Goal: Check status: Check status

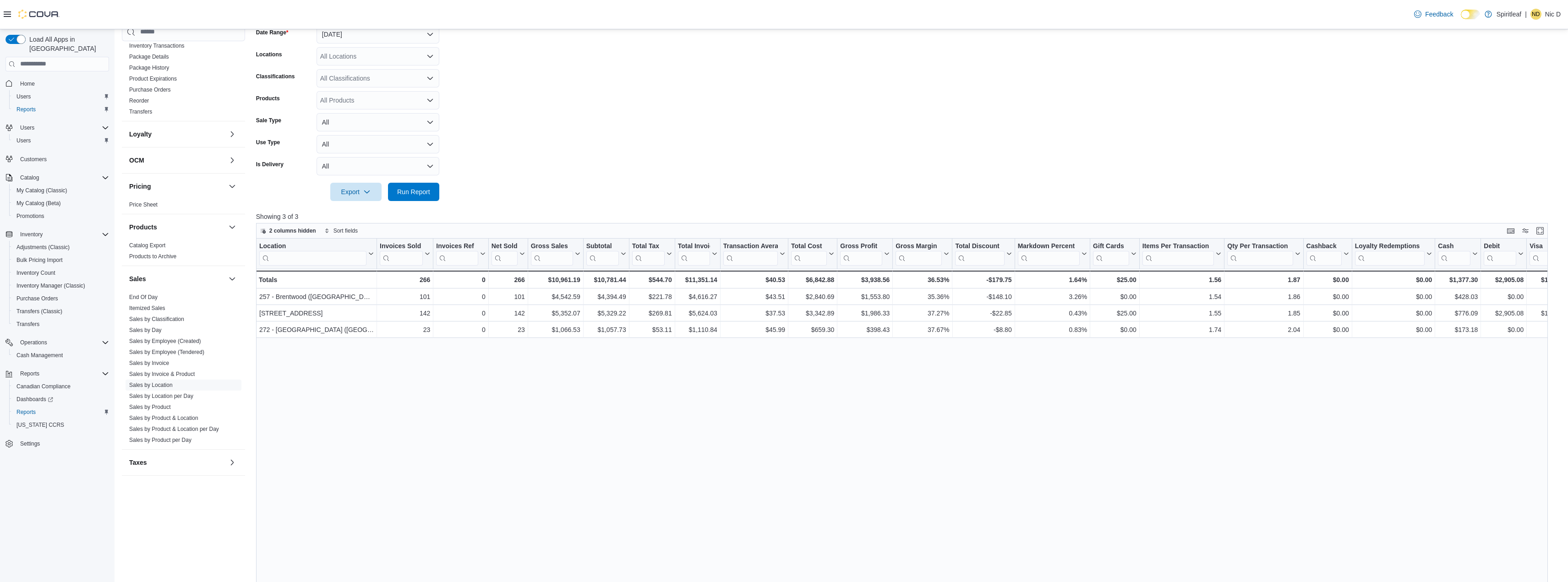
scroll to position [260, 0]
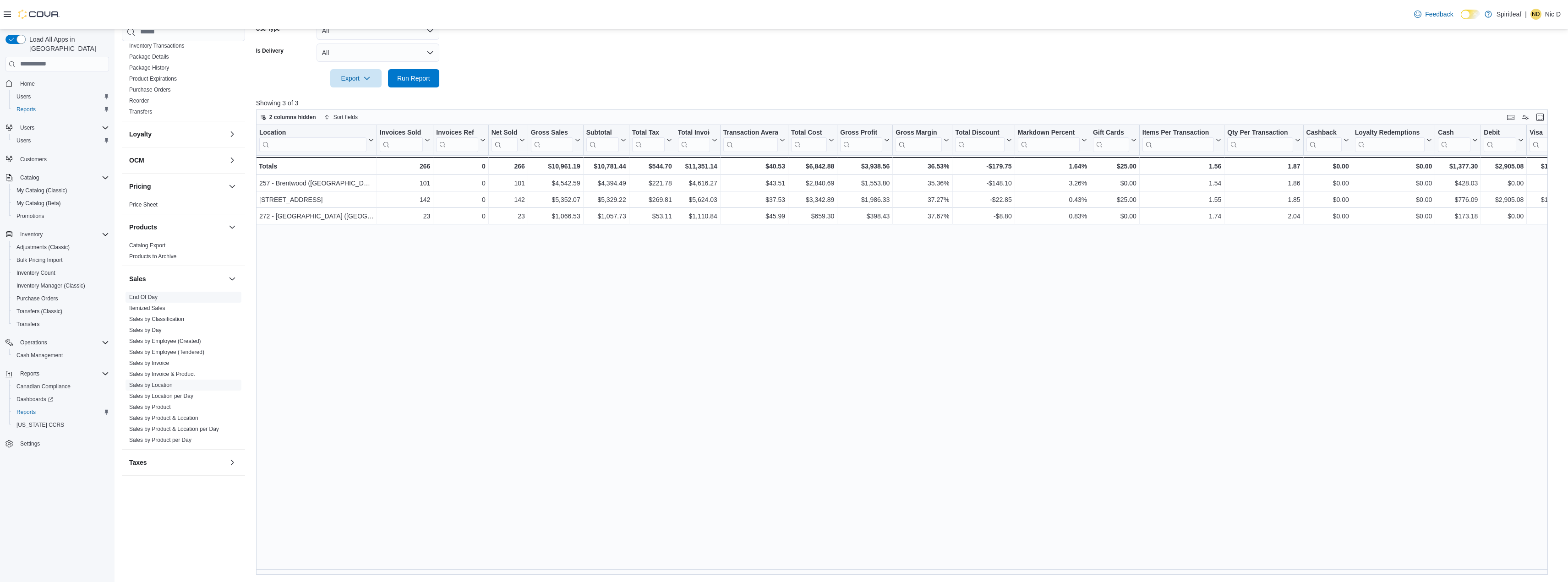
click at [164, 292] on span "End Of Day" at bounding box center [183, 297] width 116 height 11
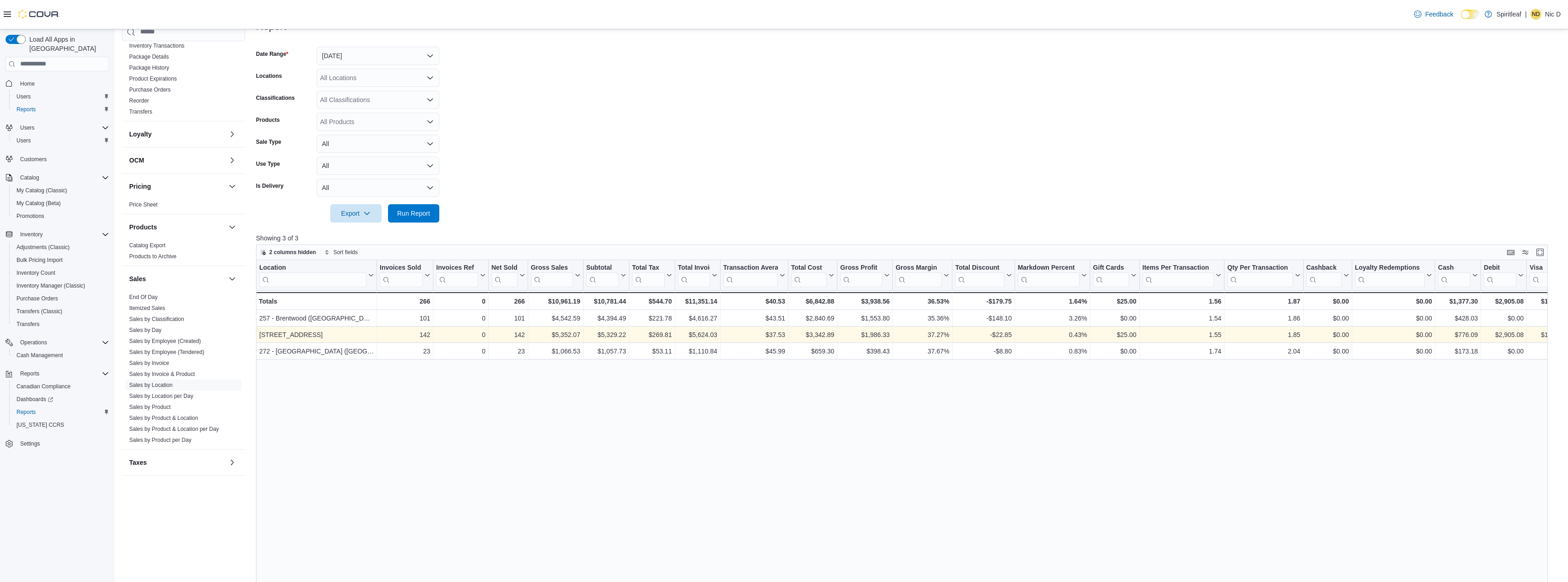
scroll to position [122, 0]
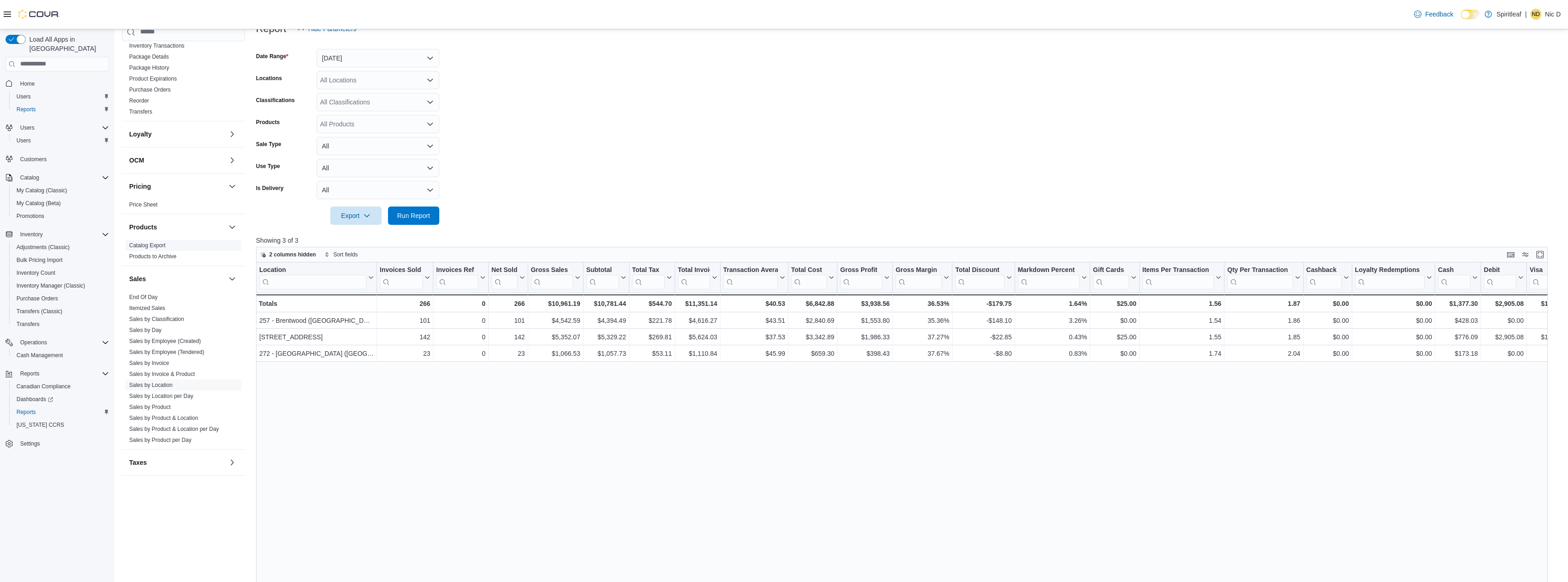
click at [151, 294] on link "End Of Day" at bounding box center [143, 297] width 28 height 7
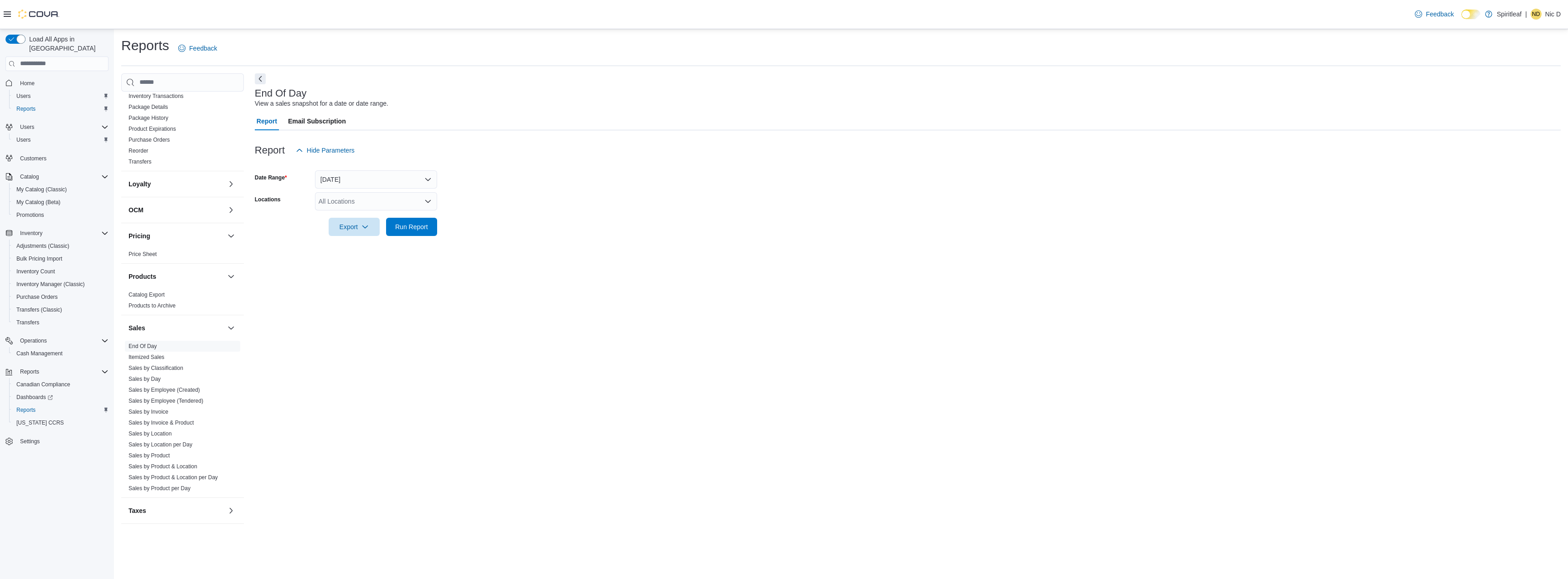
click at [343, 198] on div "All Locations" at bounding box center [376, 201] width 123 height 18
type input "***"
click at [364, 215] on span "257 - Brentwood ([GEOGRAPHIC_DATA])" at bounding box center [407, 217] width 120 height 9
click at [487, 252] on div "End Of Day View a sales snapshot for a date or date range. Report Email Subscri…" at bounding box center [908, 299] width 1306 height 452
click at [419, 228] on span "Run Report" at bounding box center [411, 226] width 33 height 9
